Goal: Transaction & Acquisition: Purchase product/service

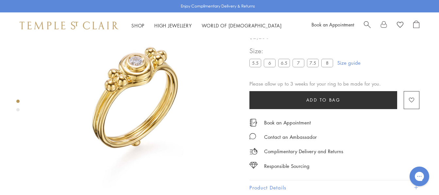
scroll to position [39, 0]
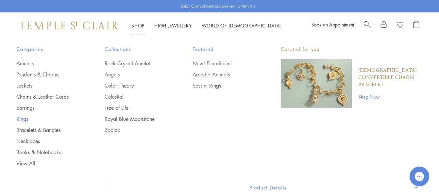
click at [28, 120] on link "Rings" at bounding box center [47, 119] width 62 height 7
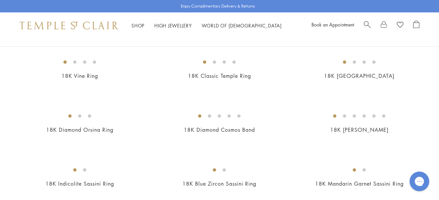
scroll to position [131, 0]
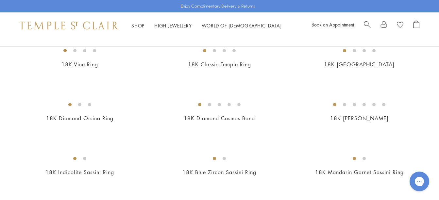
click at [0, 0] on img at bounding box center [0, 0] width 0 height 0
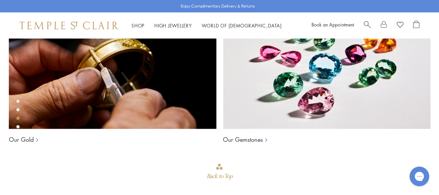
scroll to position [464, 0]
